Goal: Information Seeking & Learning: Learn about a topic

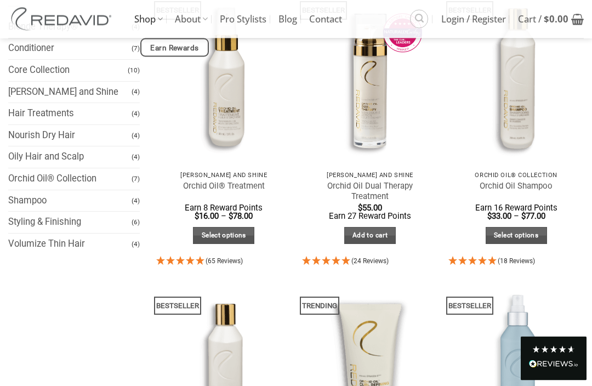
scroll to position [158, 0]
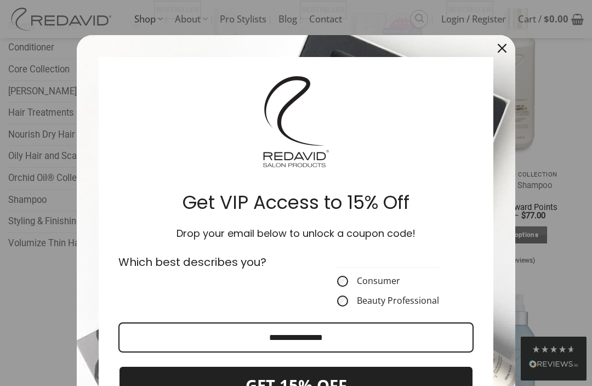
click at [503, 52] on icon "close icon" at bounding box center [502, 48] width 9 height 9
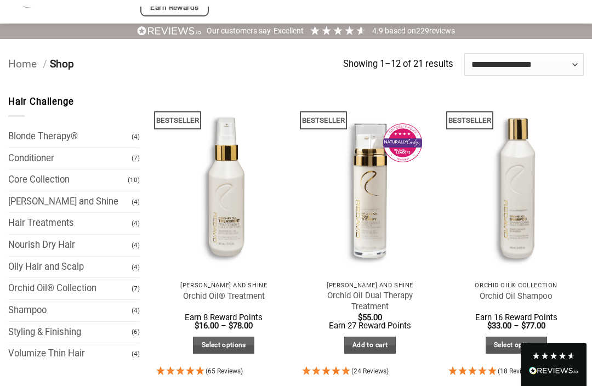
scroll to position [0, 0]
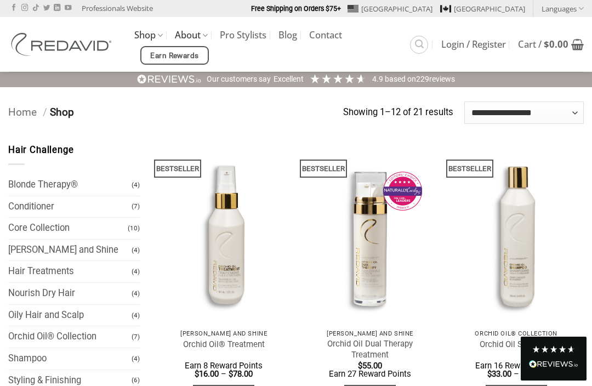
click at [192, 42] on link "About" at bounding box center [191, 35] width 33 height 21
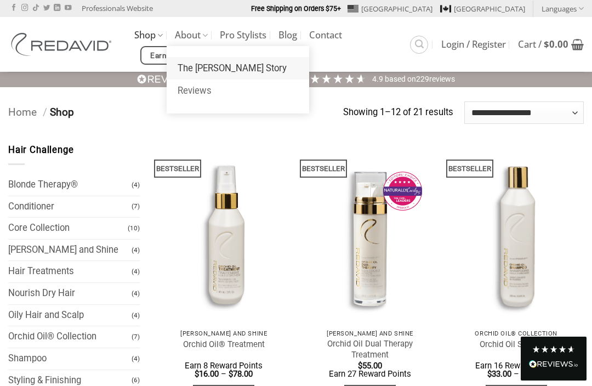
click at [202, 71] on link "The [PERSON_NAME] Story" at bounding box center [238, 68] width 143 height 23
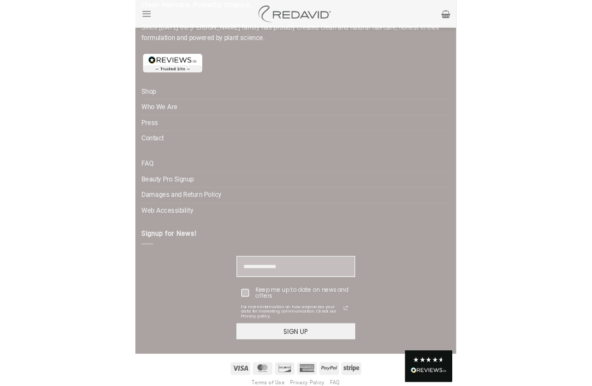
scroll to position [2243, 0]
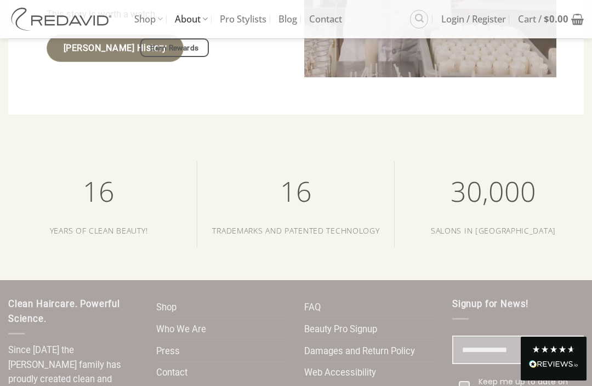
click at [61, 63] on link "REDAVID History" at bounding box center [115, 49] width 137 height 28
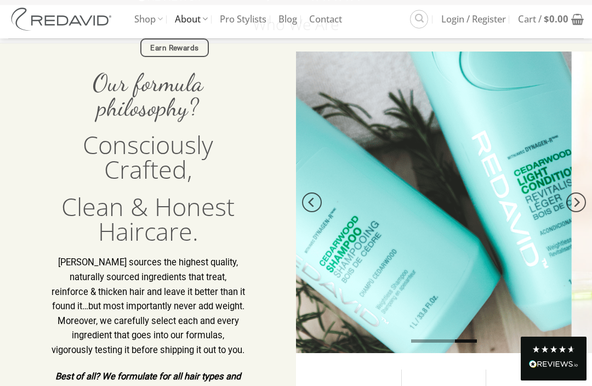
scroll to position [81, 0]
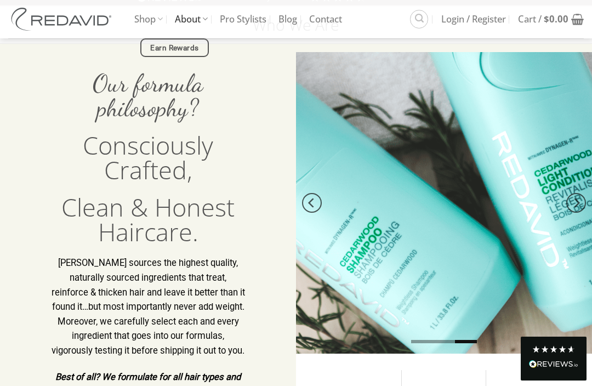
click at [444, 180] on div at bounding box center [444, 203] width 296 height 302
click at [502, 195] on div at bounding box center [444, 203] width 296 height 302
click at [454, 243] on div at bounding box center [444, 203] width 296 height 302
click at [575, 74] on div at bounding box center [444, 203] width 296 height 302
click at [535, 95] on div at bounding box center [444, 203] width 296 height 302
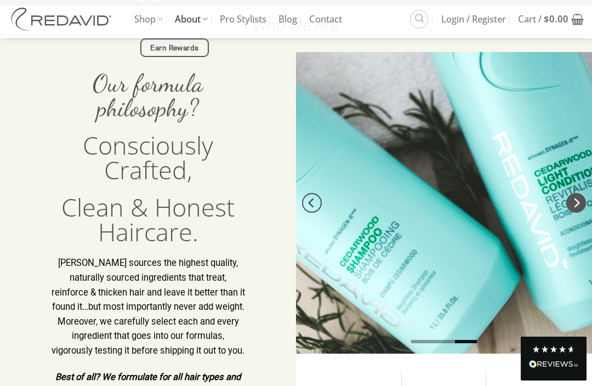
click at [585, 204] on icon "Next" at bounding box center [576, 203] width 20 height 20
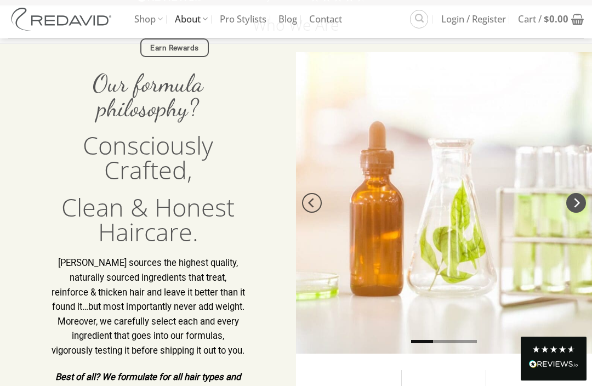
click at [577, 200] on icon "Next" at bounding box center [576, 203] width 20 height 20
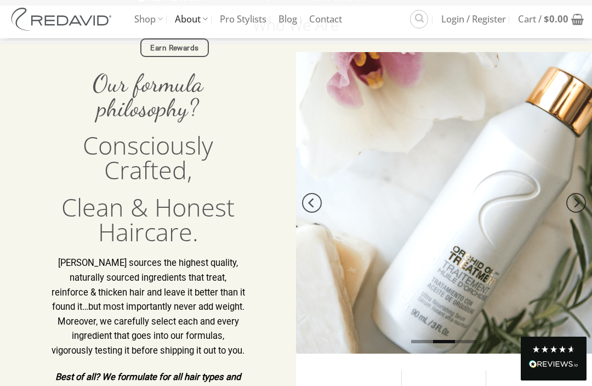
click at [430, 214] on div at bounding box center [444, 203] width 296 height 302
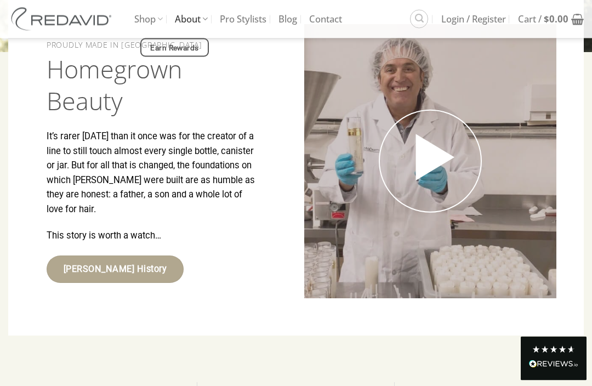
scroll to position [2365, 0]
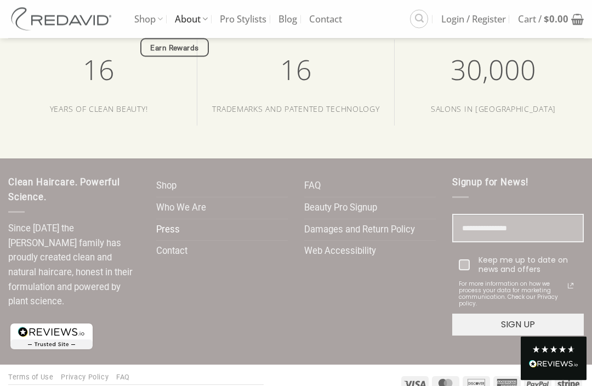
click at [174, 241] on link "Press" at bounding box center [168, 230] width 24 height 21
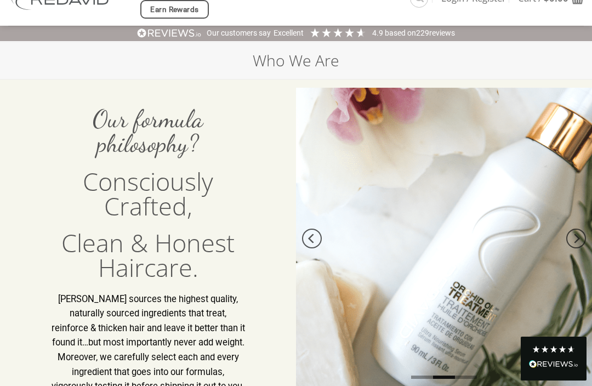
scroll to position [47, 0]
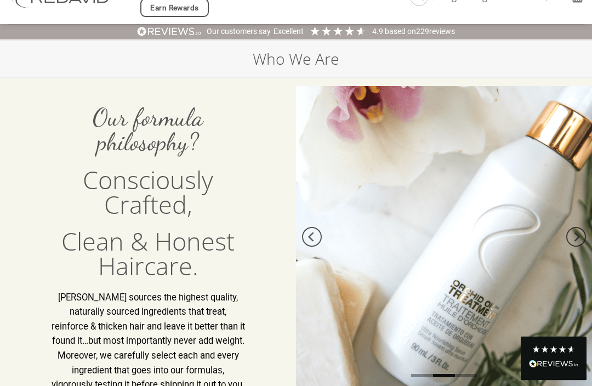
click at [430, 209] on div at bounding box center [444, 238] width 296 height 302
click at [385, 272] on div at bounding box center [444, 238] width 296 height 302
click at [351, 276] on div at bounding box center [444, 238] width 296 height 302
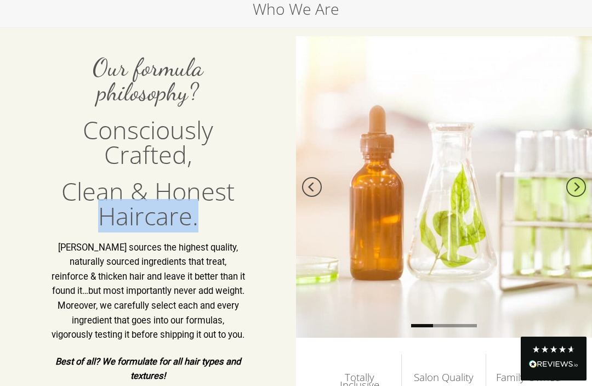
scroll to position [97, 0]
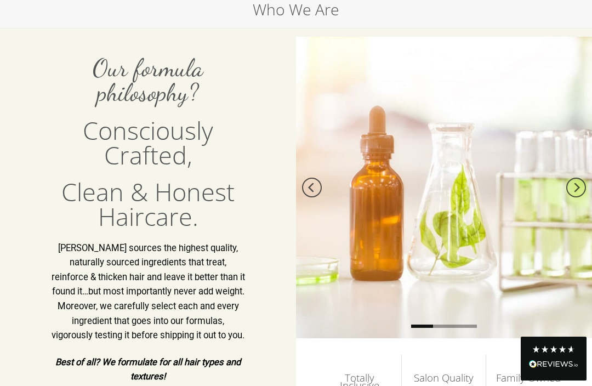
click at [395, 194] on div at bounding box center [444, 188] width 296 height 302
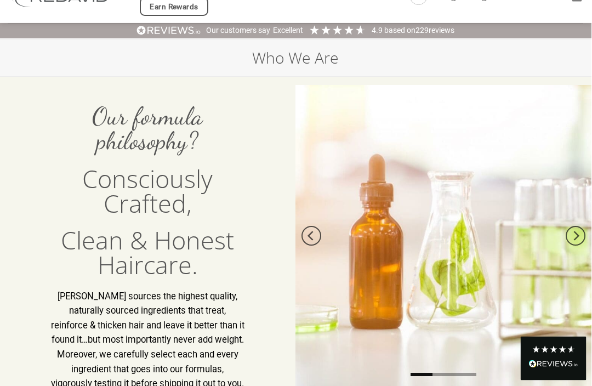
scroll to position [0, 8]
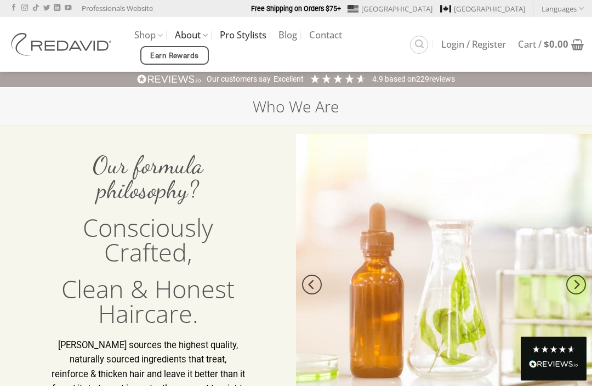
click at [246, 35] on link "Pro Stylists" at bounding box center [243, 35] width 47 height 20
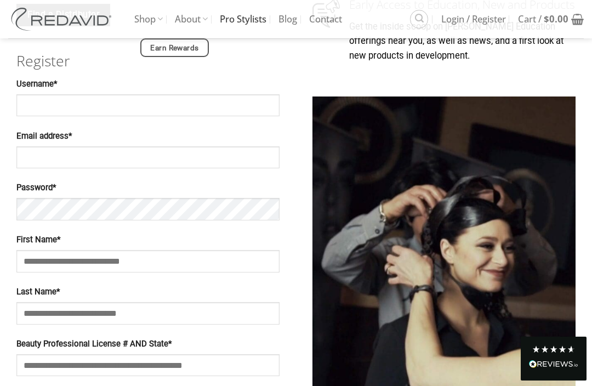
scroll to position [457, 0]
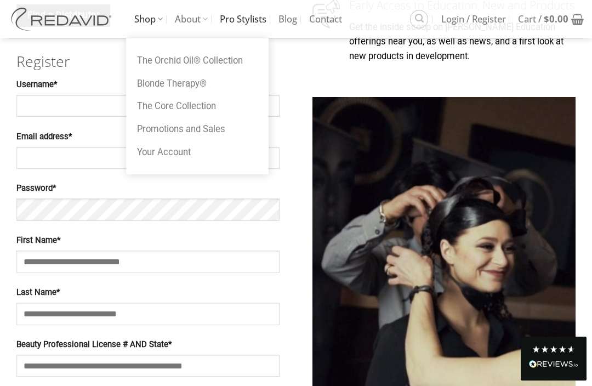
click at [154, 16] on link "Shop" at bounding box center [148, 19] width 29 height 38
click at [155, 106] on link "The Core Collection" at bounding box center [197, 106] width 143 height 23
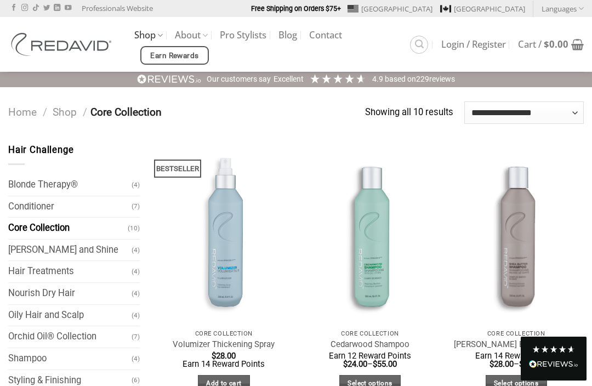
click at [66, 47] on img at bounding box center [63, 44] width 110 height 23
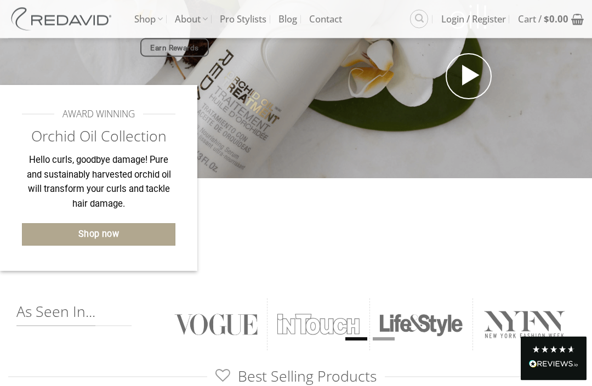
scroll to position [234, 0]
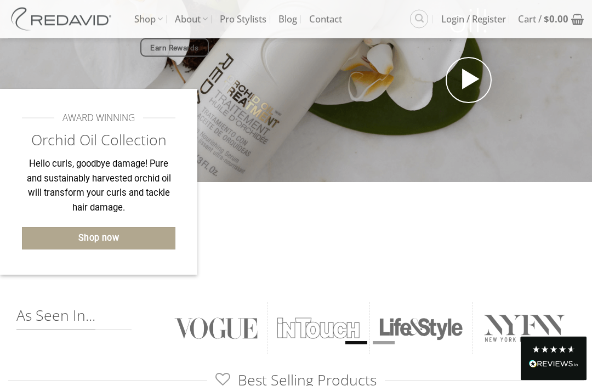
click at [226, 241] on div at bounding box center [394, 243] width 395 height 120
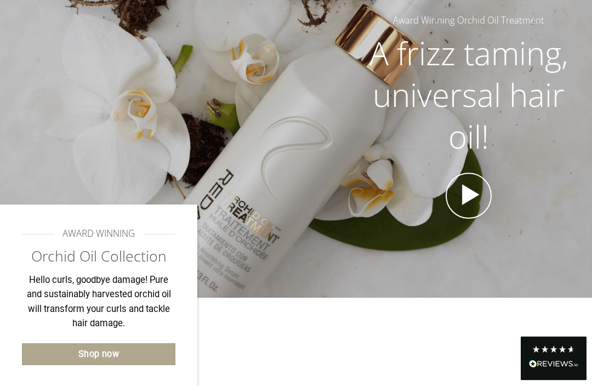
scroll to position [0, 0]
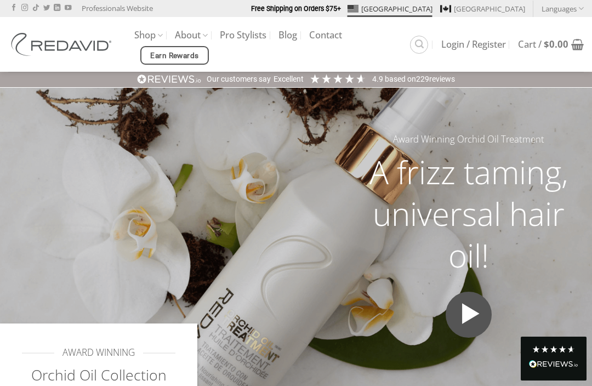
click at [474, 313] on icon at bounding box center [469, 313] width 28 height 33
click at [473, 313] on icon at bounding box center [469, 313] width 28 height 33
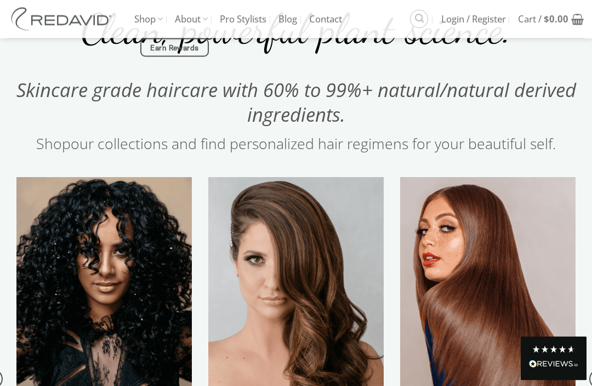
scroll to position [980, 0]
click at [591, 174] on div "Clean, powerful plant science. Skincare grade haircare with 60% to 99%+ natural…" at bounding box center [296, 86] width 592 height 181
